Goal: Task Accomplishment & Management: Use online tool/utility

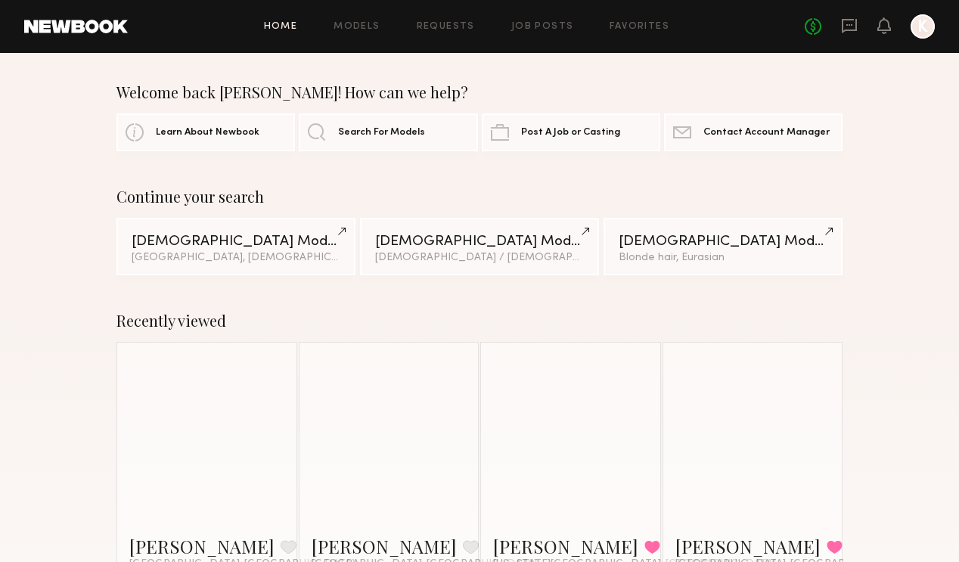
click at [861, 28] on div "No fees up to $5,000 K" at bounding box center [869, 26] width 130 height 24
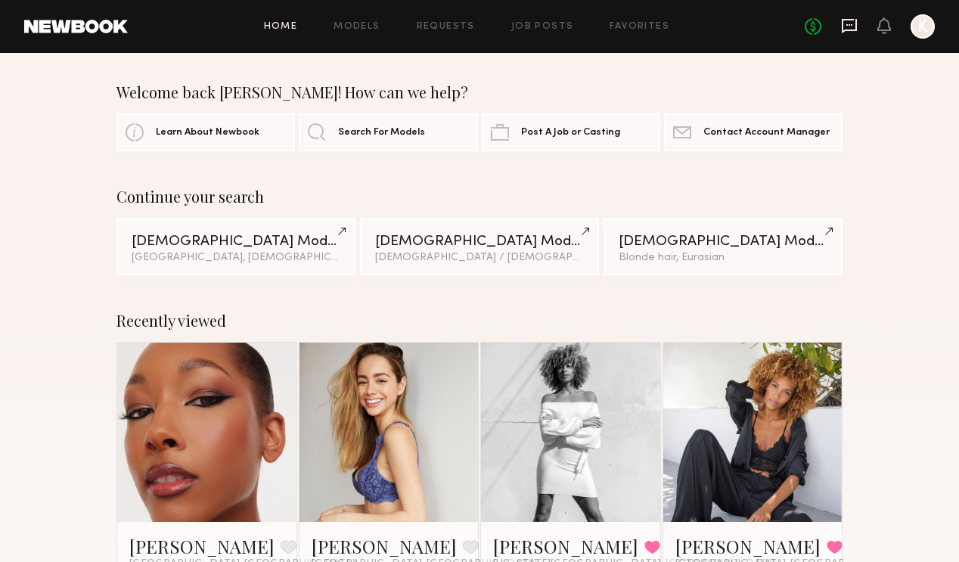
click at [851, 28] on icon at bounding box center [849, 25] width 17 height 17
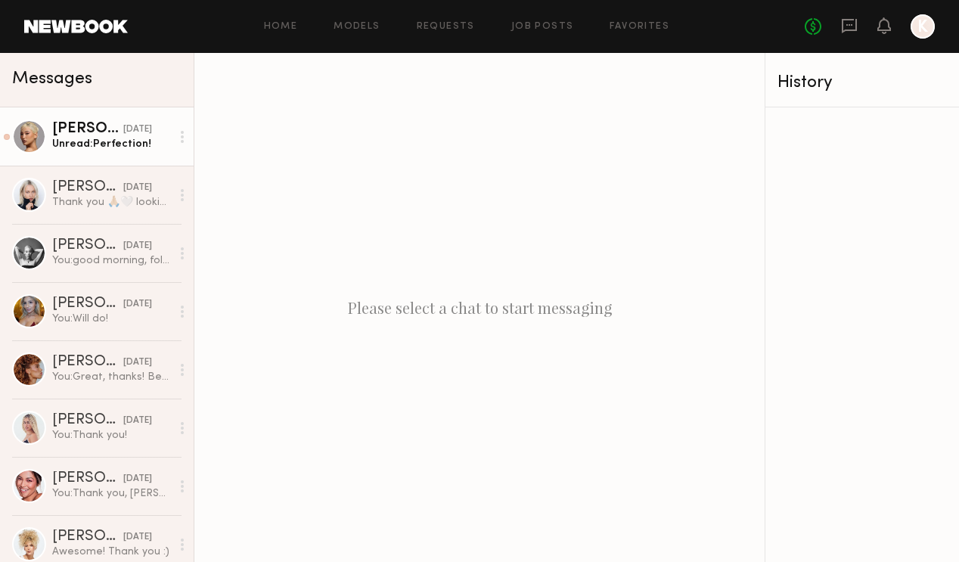
click at [97, 135] on div "[PERSON_NAME]" at bounding box center [87, 129] width 71 height 15
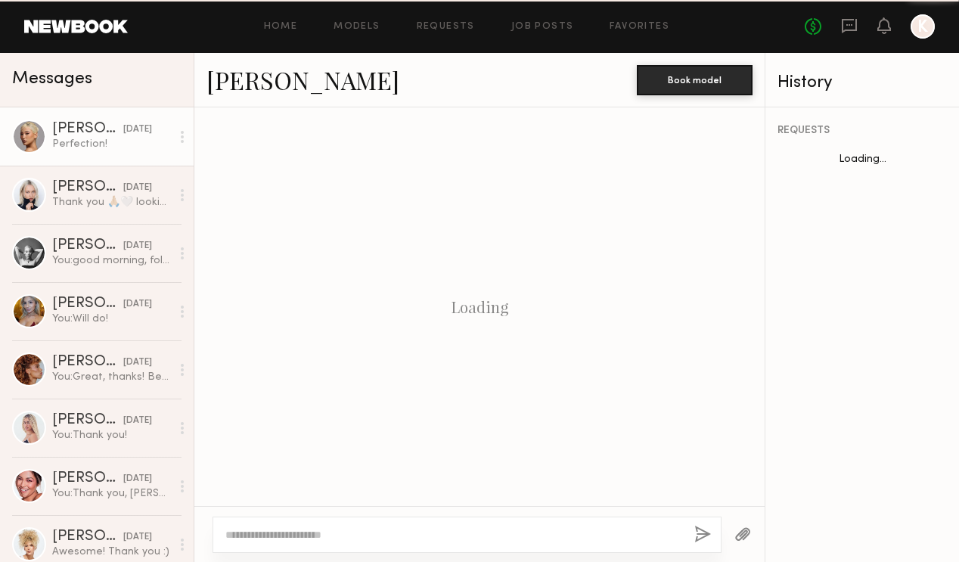
scroll to position [919, 0]
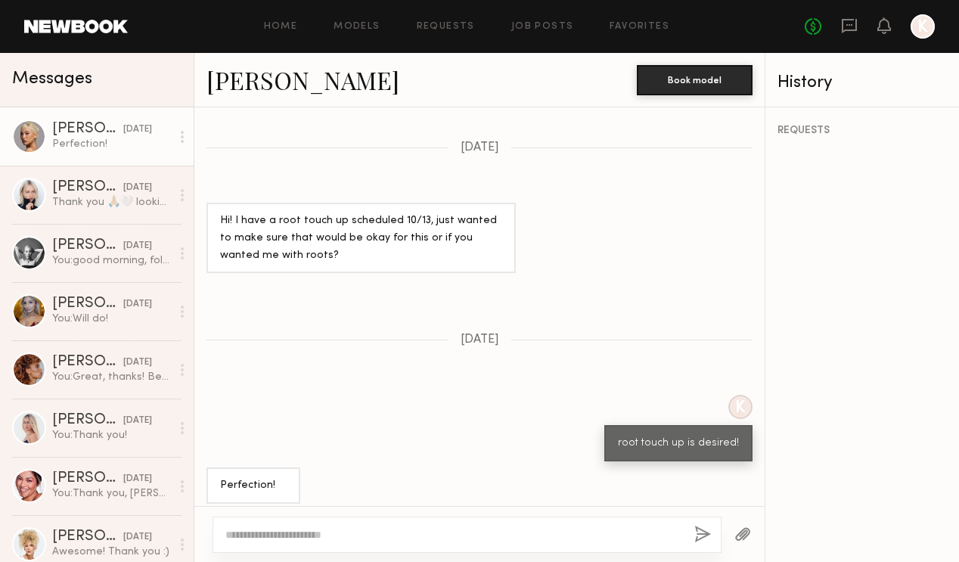
click at [535, 13] on header "Home Models Requests Job Posts Favorites Sign Out No fees up to $5,000 K" at bounding box center [479, 26] width 959 height 53
click at [535, 18] on div "Home Models Requests Job Posts Favorites Sign Out No fees up to $5,000 K" at bounding box center [531, 26] width 807 height 24
click at [535, 26] on link "Job Posts" at bounding box center [542, 27] width 63 height 10
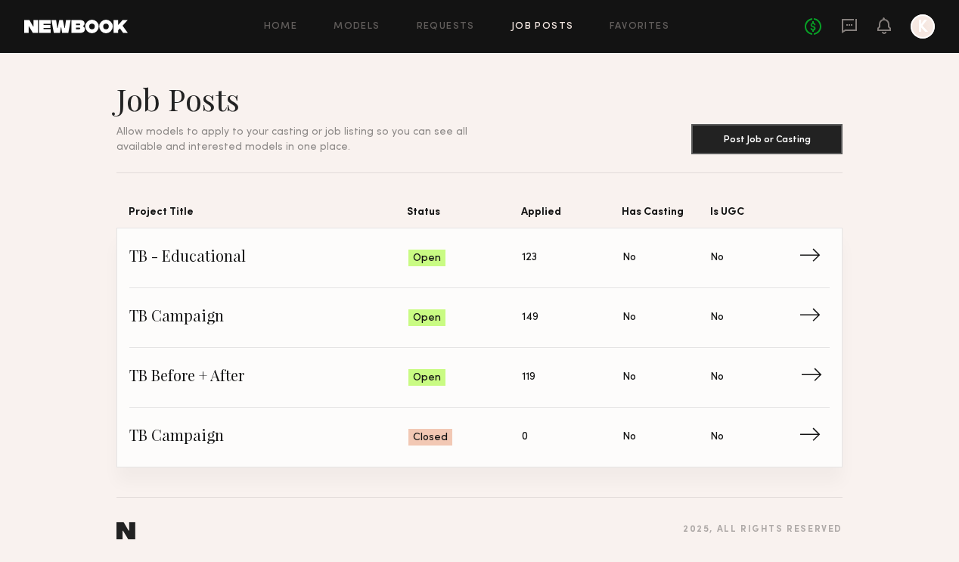
click at [372, 370] on span "TB Before + After" at bounding box center [268, 377] width 279 height 23
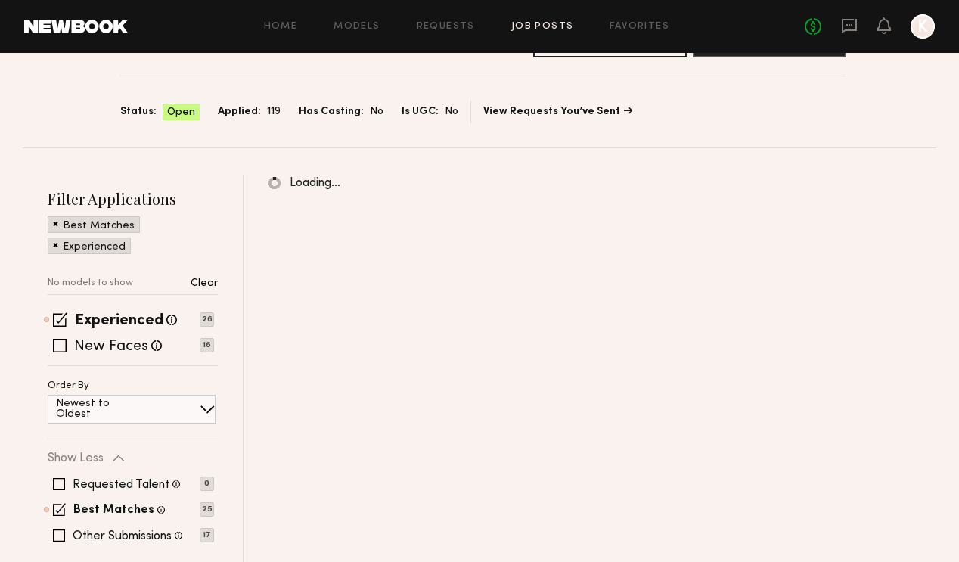
scroll to position [78, 0]
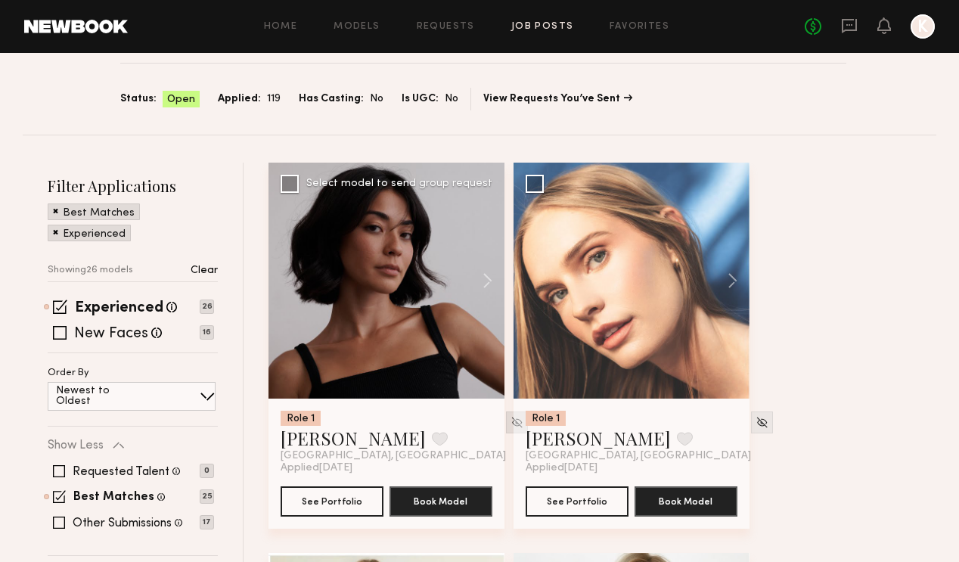
click at [510, 425] on img at bounding box center [516, 422] width 13 height 13
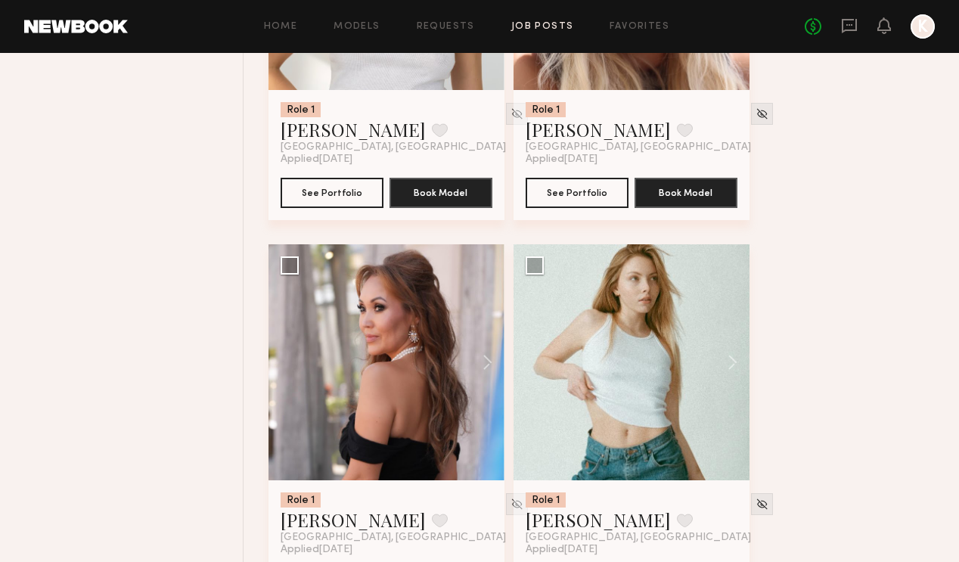
scroll to position [777, 0]
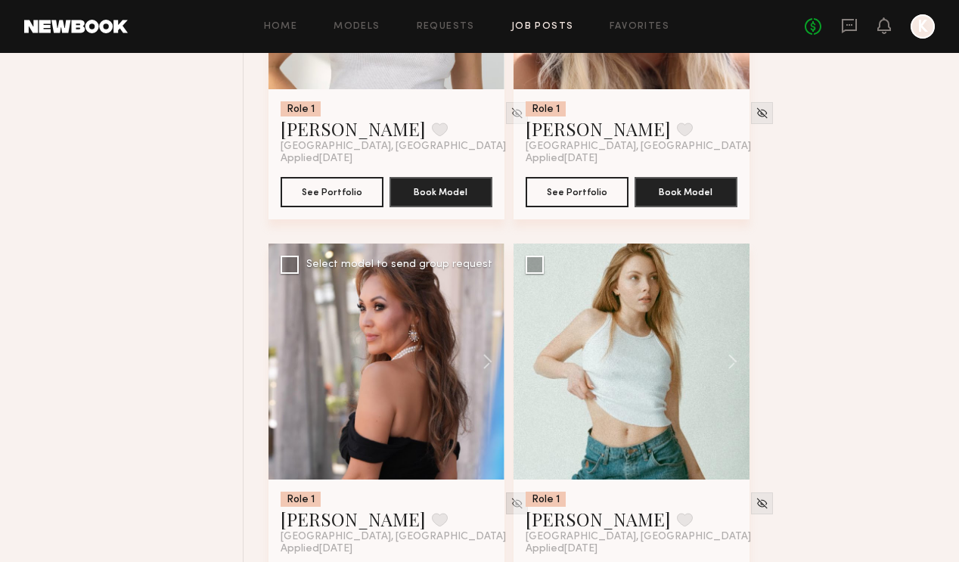
click at [510, 505] on img at bounding box center [516, 503] width 13 height 13
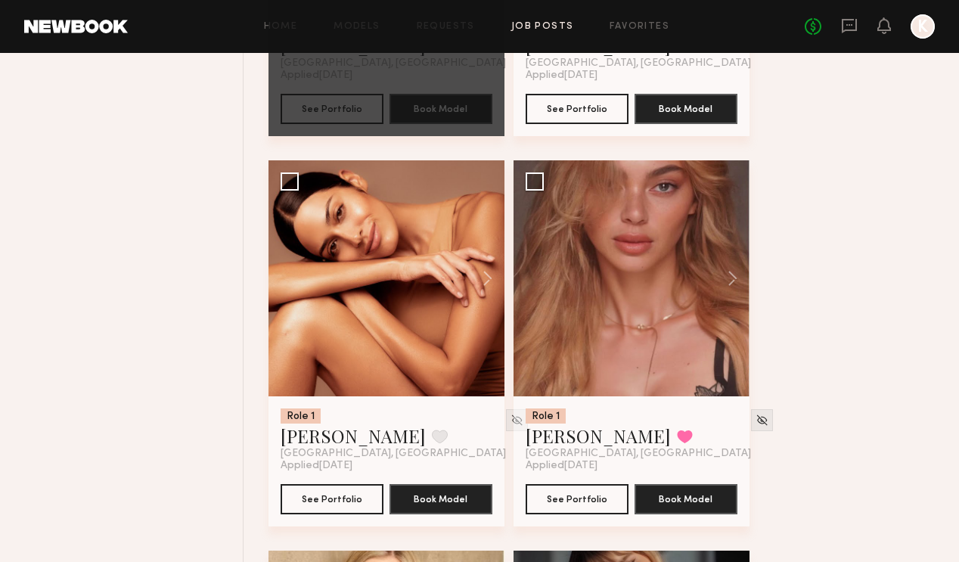
scroll to position [1251, 0]
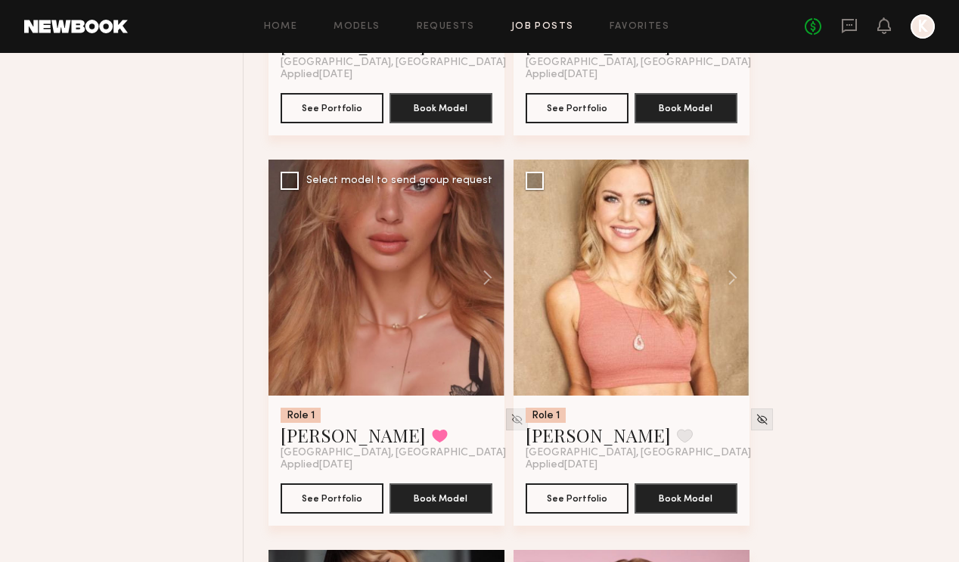
click at [510, 419] on img at bounding box center [516, 419] width 13 height 13
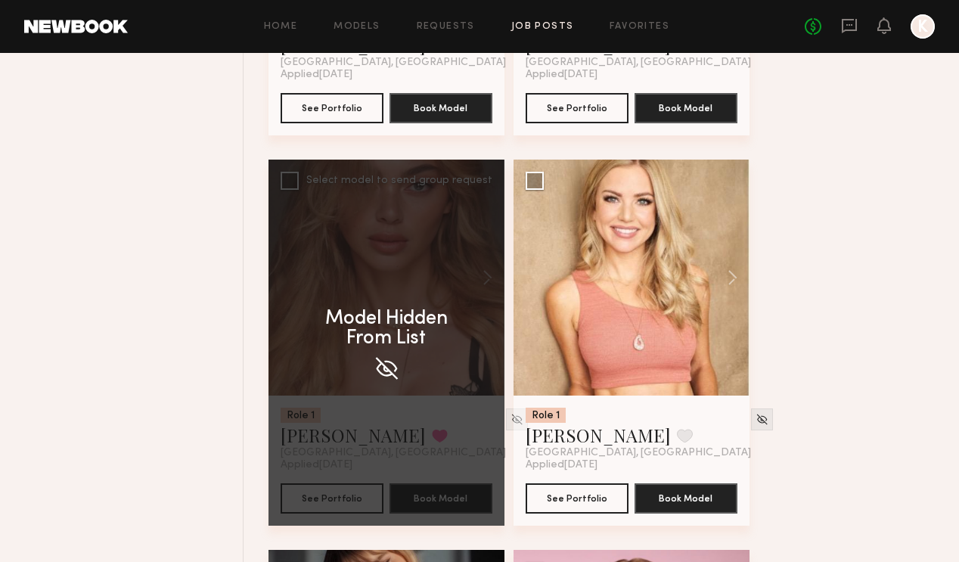
click at [353, 417] on div "Model Hidden From List" at bounding box center [386, 343] width 236 height 366
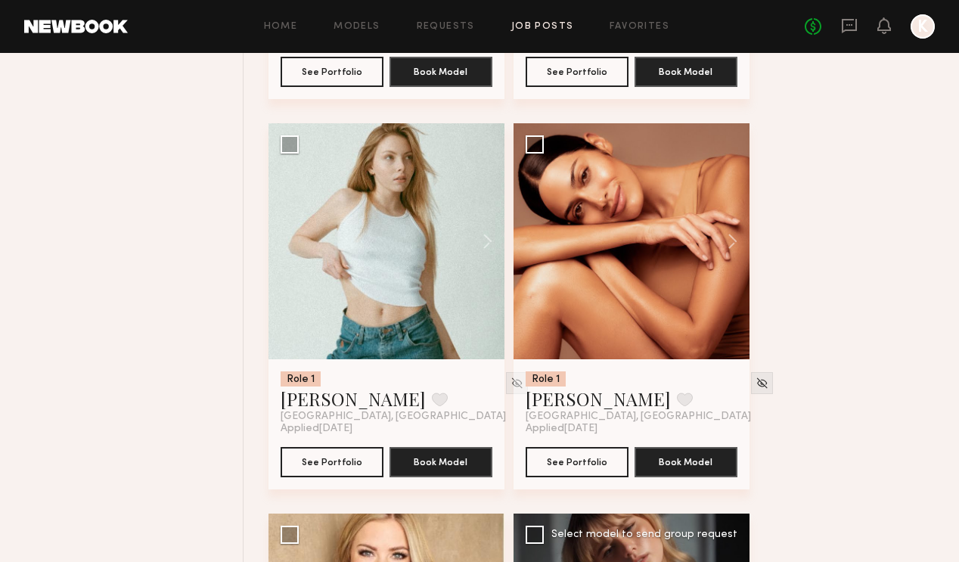
scroll to position [896, 0]
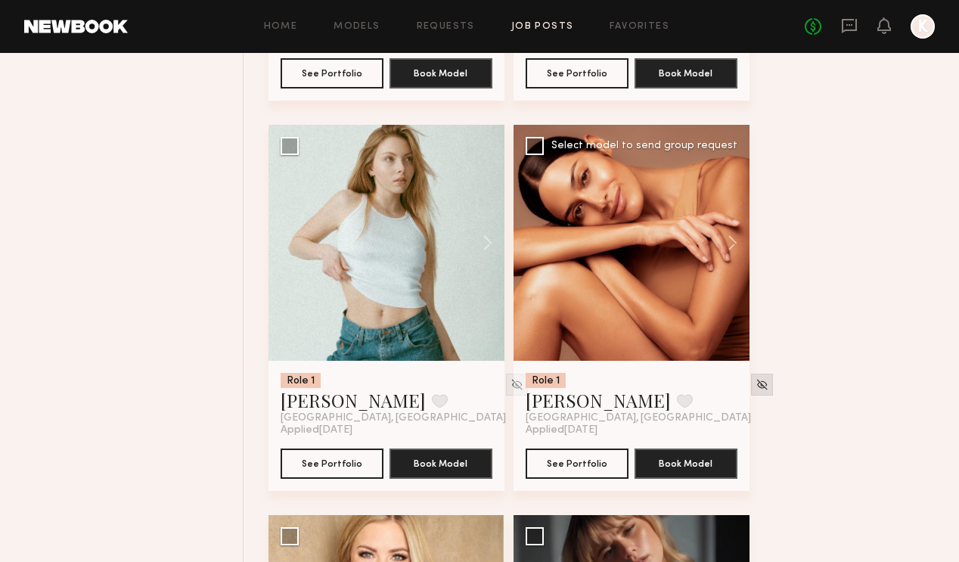
click at [755, 381] on img at bounding box center [761, 384] width 13 height 13
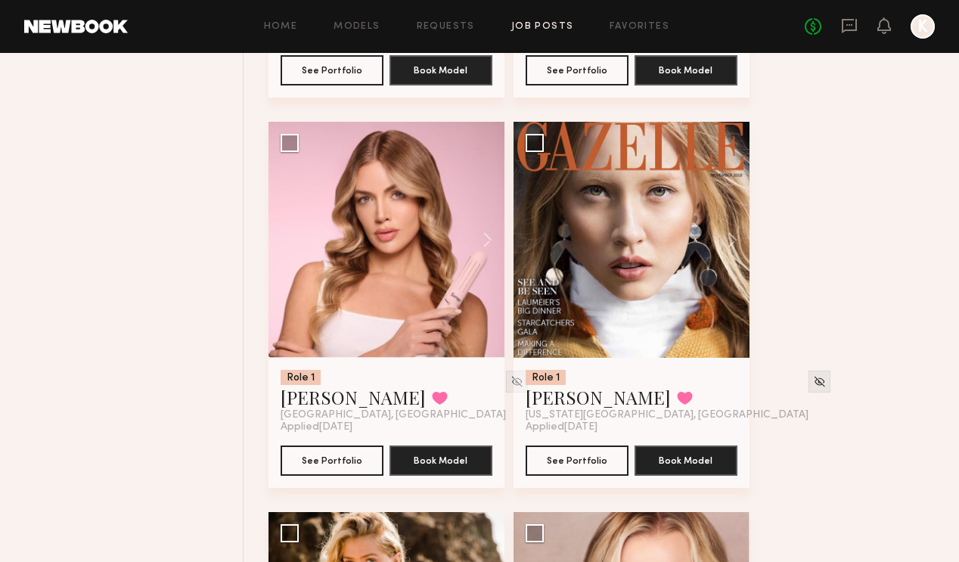
scroll to position [1685, 0]
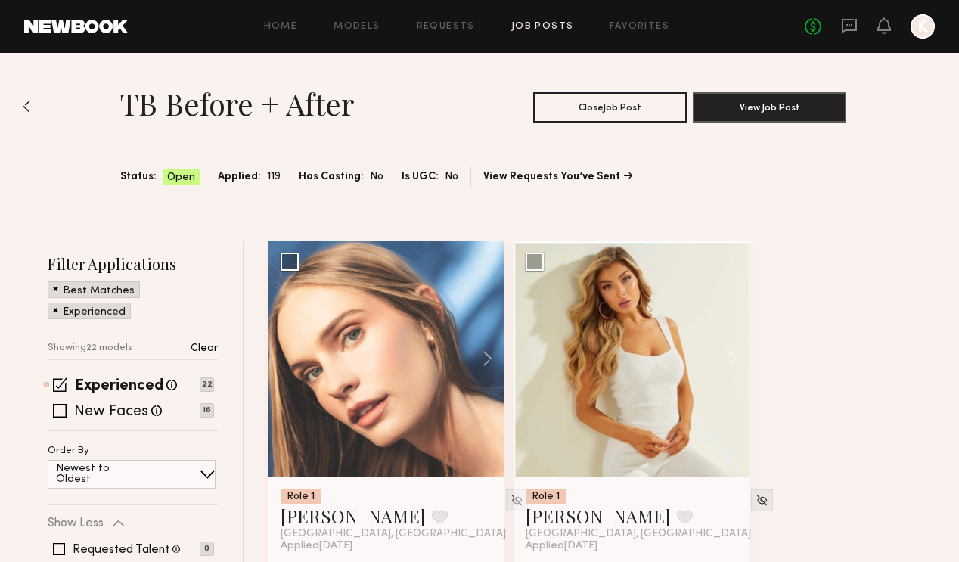
scroll to position [0, 0]
click at [54, 156] on div "TB Before + After Close Job Post View Job Post Status: Open Applied: 119 Has Ca…" at bounding box center [479, 133] width 913 height 160
